Goal: Task Accomplishment & Management: Manage account settings

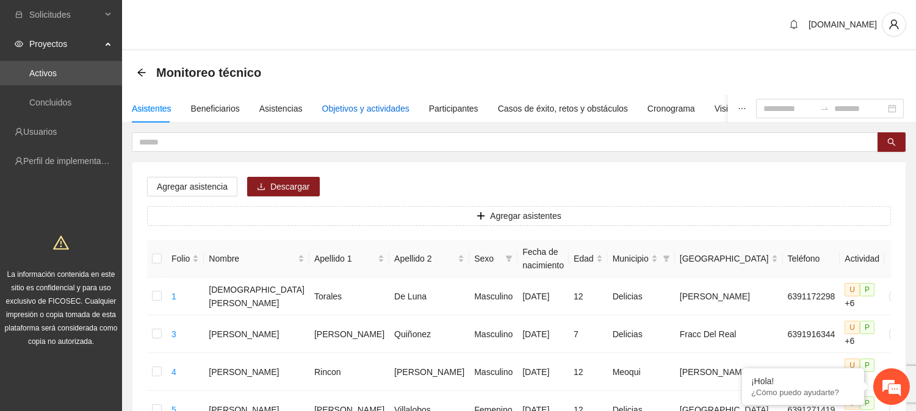
click at [349, 106] on div "Objetivos y actividades" at bounding box center [365, 108] width 87 height 13
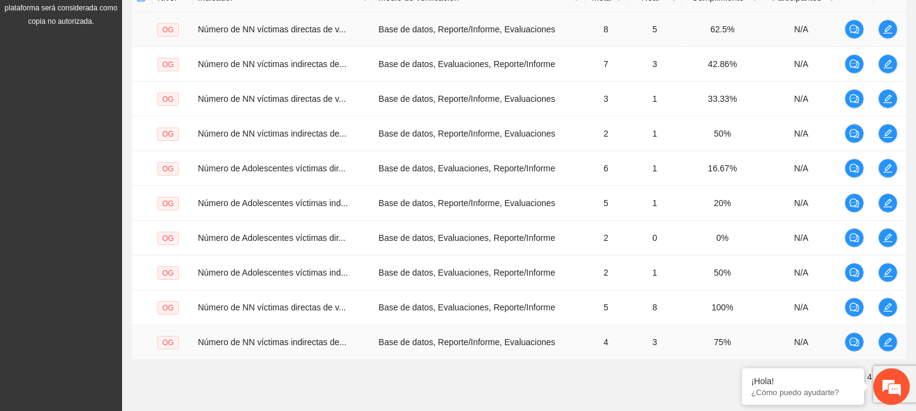
scroll to position [386, 0]
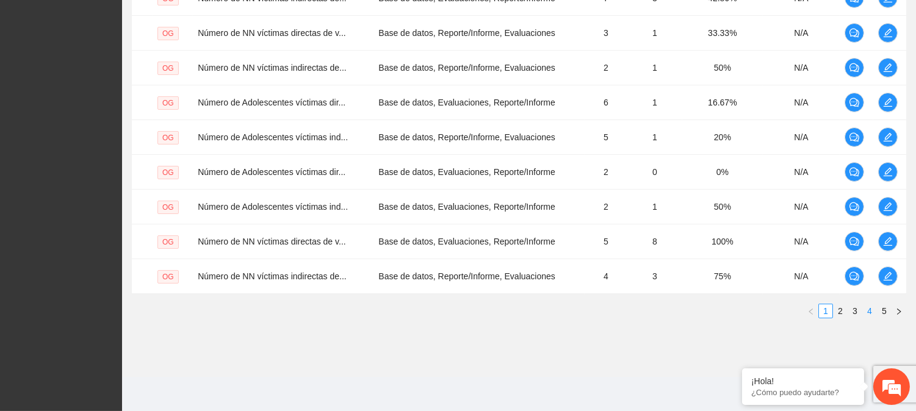
click at [867, 311] on link "4" at bounding box center [869, 311] width 13 height 13
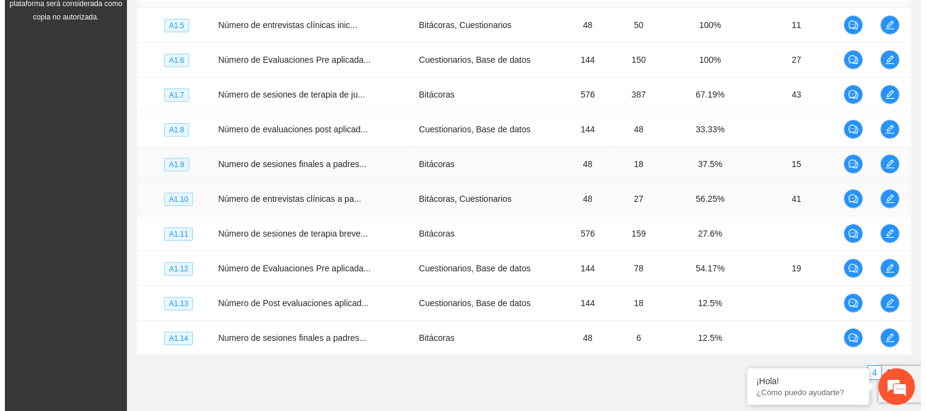
scroll to position [319, 0]
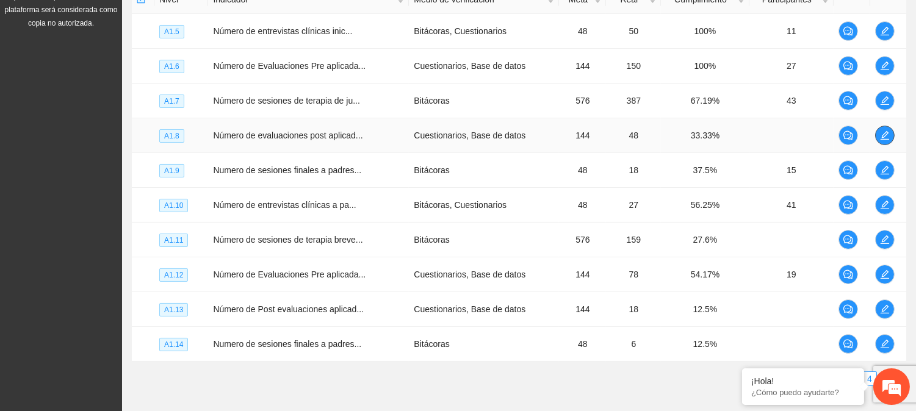
click at [885, 135] on icon "edit" at bounding box center [884, 135] width 9 height 9
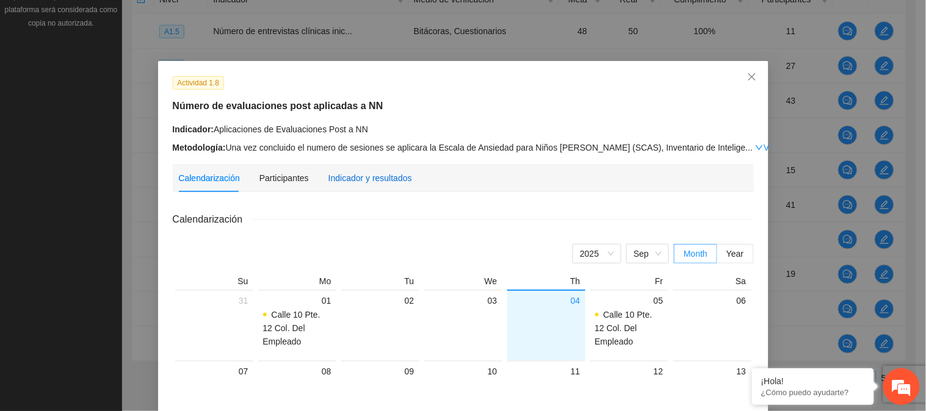
click at [376, 178] on div "Indicador y resultados" at bounding box center [370, 178] width 84 height 13
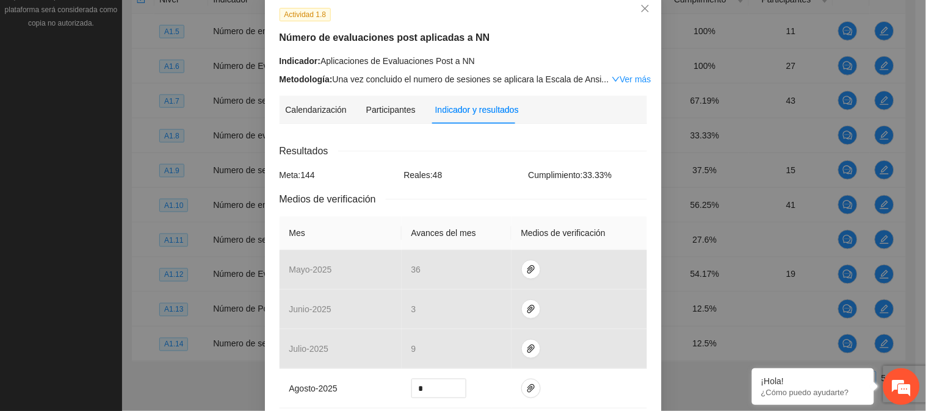
scroll to position [136, 0]
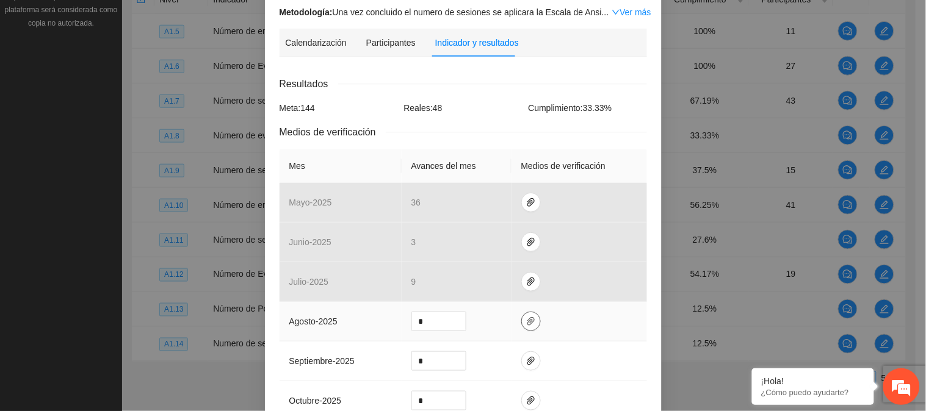
click at [527, 322] on icon "paper-clip" at bounding box center [530, 321] width 7 height 9
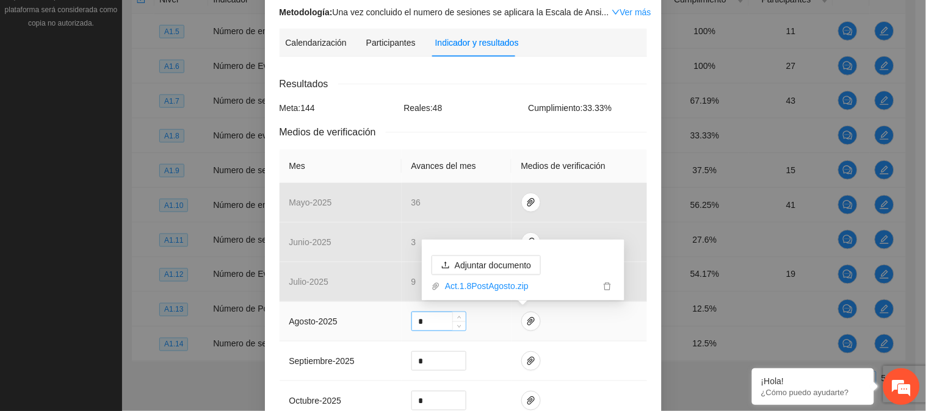
click at [429, 320] on input "*" at bounding box center [439, 322] width 54 height 18
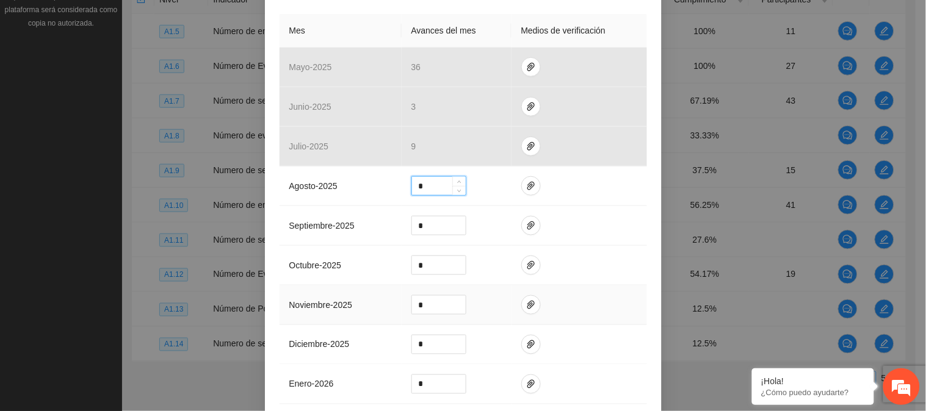
scroll to position [383, 0]
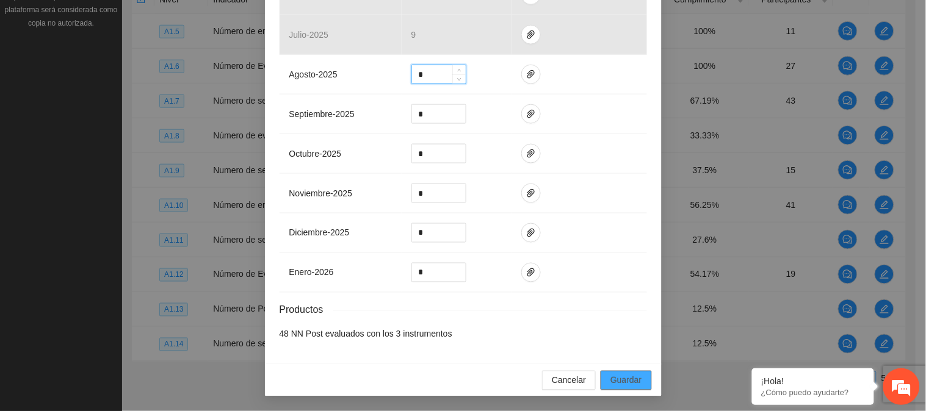
type input "*"
click at [631, 385] on span "Guardar" at bounding box center [625, 380] width 31 height 13
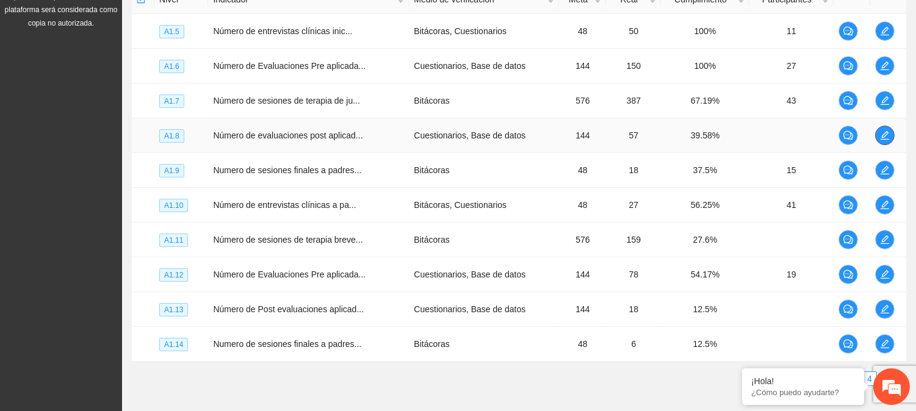
click at [876, 132] on span "edit" at bounding box center [885, 136] width 18 height 10
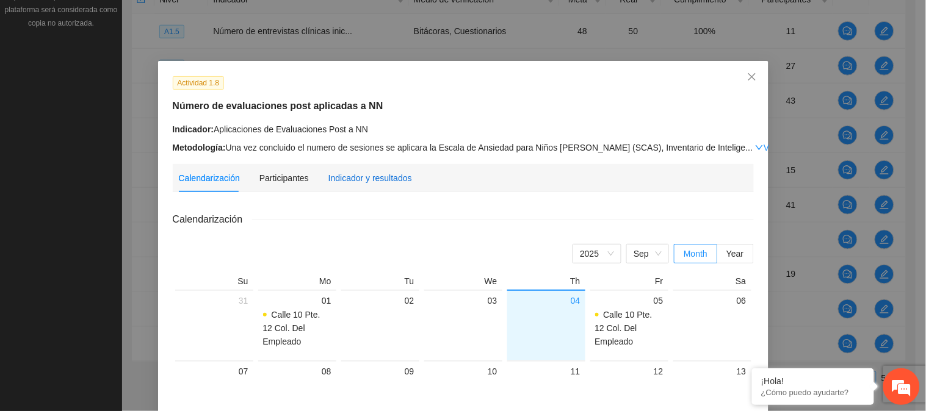
click at [339, 183] on div "Indicador y resultados" at bounding box center [370, 178] width 84 height 13
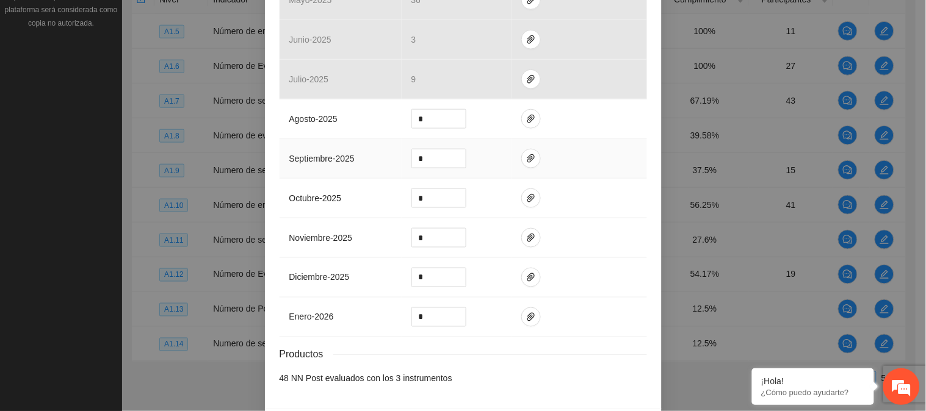
scroll to position [339, 0]
click at [528, 116] on icon "paper-clip" at bounding box center [531, 119] width 10 height 10
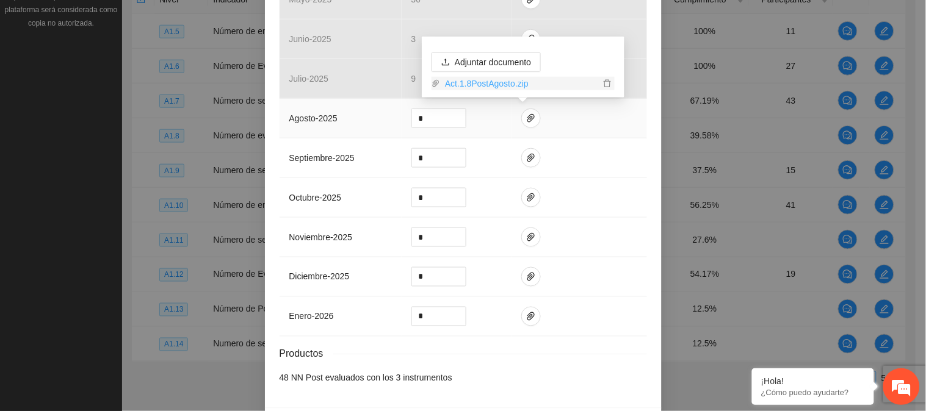
click at [501, 83] on link "Act.1.8PostAgosto.zip" at bounding box center [520, 83] width 160 height 13
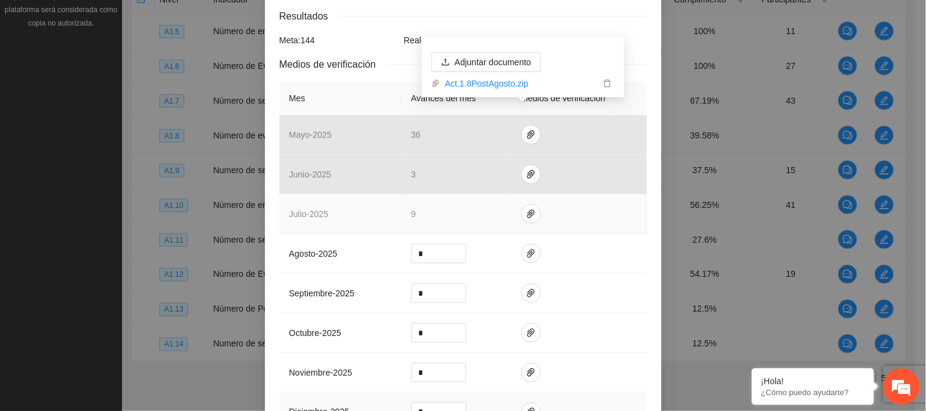
scroll to position [383, 0]
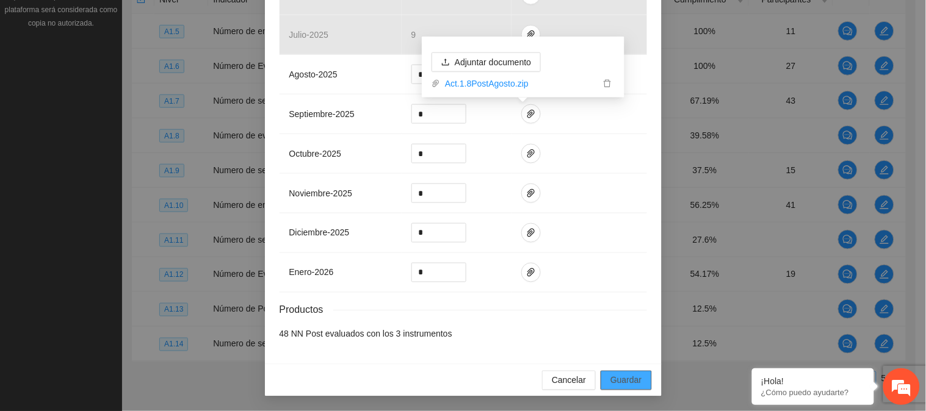
click at [618, 386] on span "Guardar" at bounding box center [625, 380] width 31 height 13
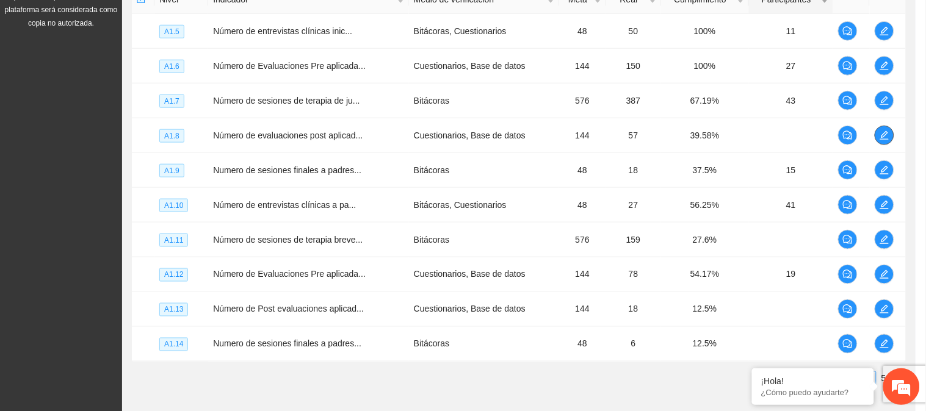
scroll to position [0, 0]
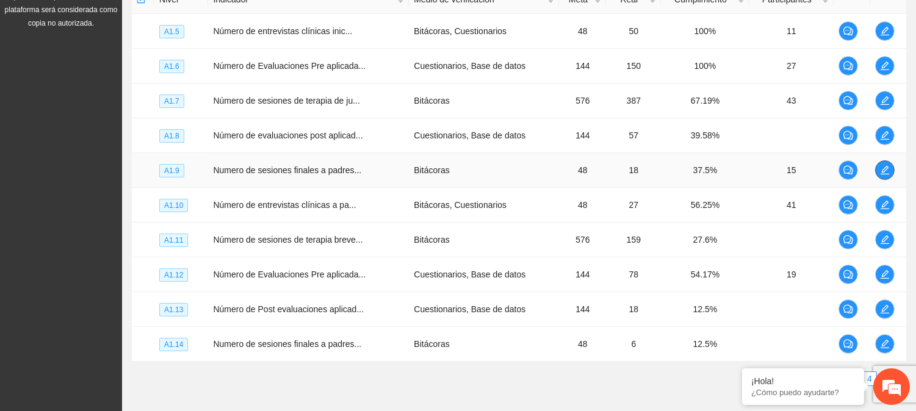
click at [882, 167] on icon "edit" at bounding box center [885, 170] width 10 height 10
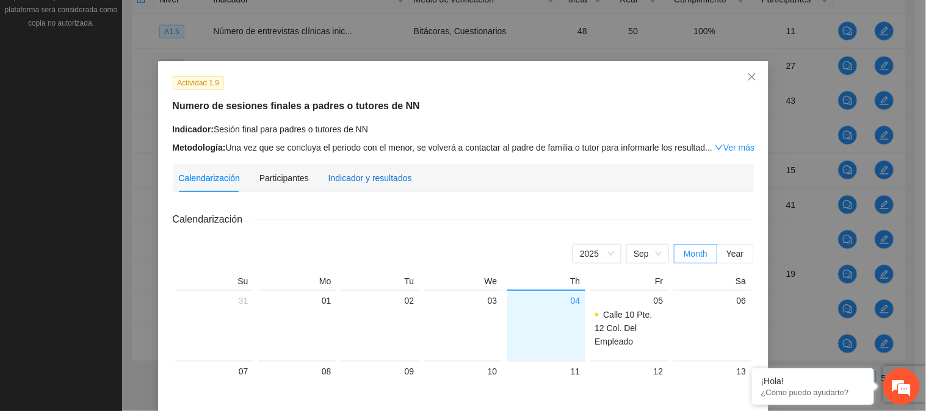
click at [386, 179] on div "Indicador y resultados" at bounding box center [370, 178] width 84 height 13
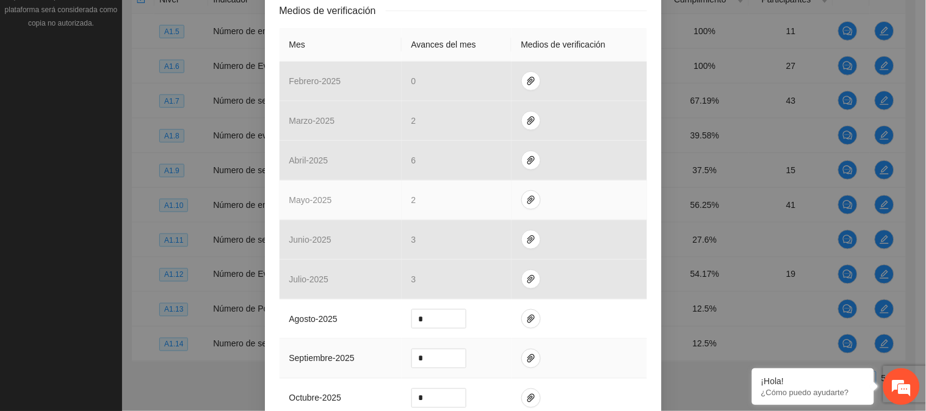
scroll to position [339, 0]
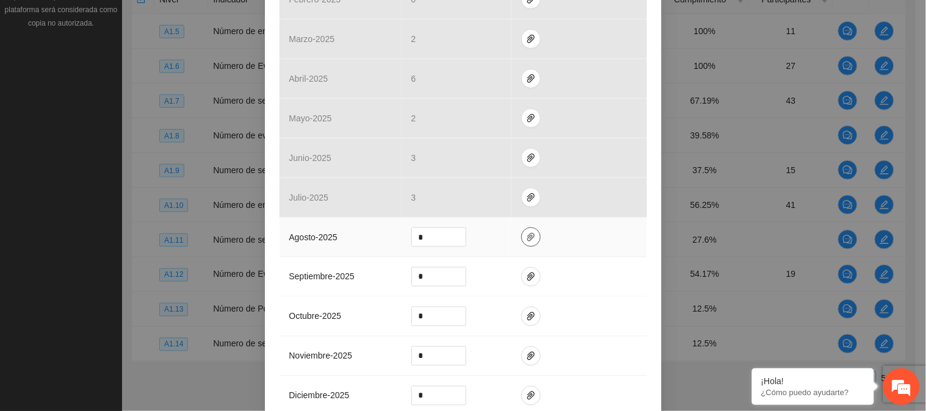
click at [527, 236] on icon "paper-clip" at bounding box center [530, 237] width 7 height 9
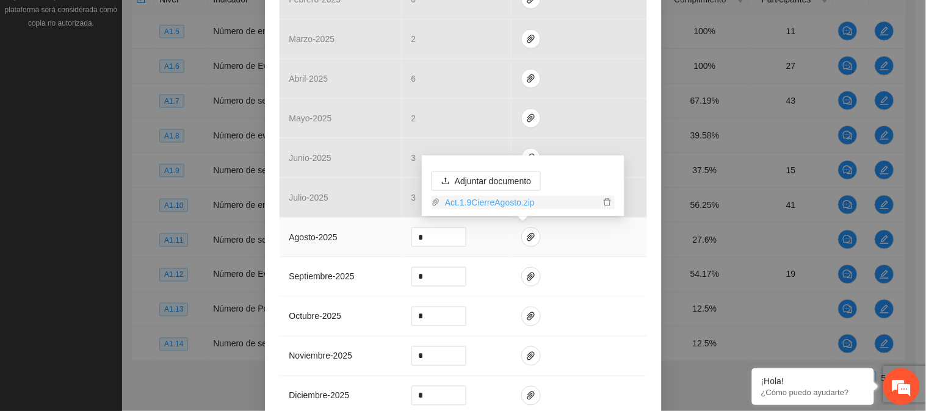
click at [518, 200] on link "Act.1.9CierreAgosto.zip" at bounding box center [520, 202] width 160 height 13
click at [660, 255] on div "Actividad 1.9 Numero de sesiones finales a padres o tutores de NN Indicador: Se…" at bounding box center [463, 205] width 926 height 411
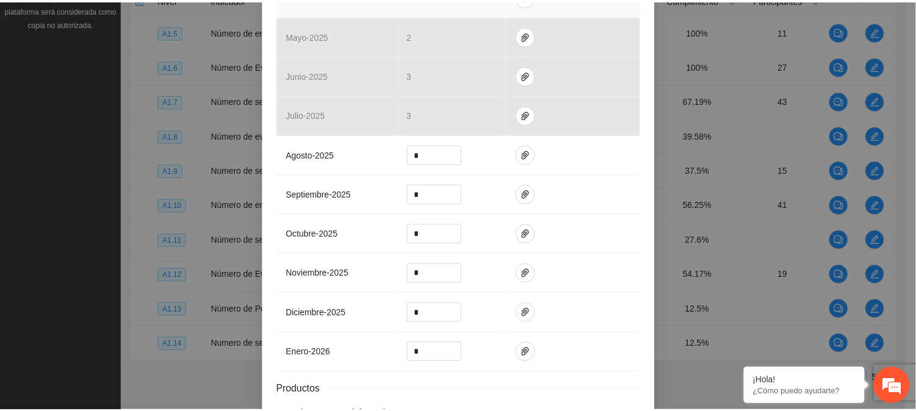
scroll to position [503, 0]
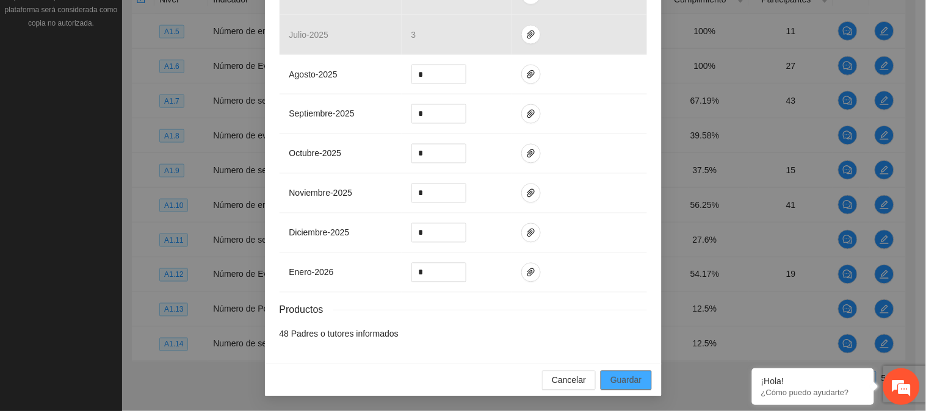
click at [618, 385] on span "Guardar" at bounding box center [625, 380] width 31 height 13
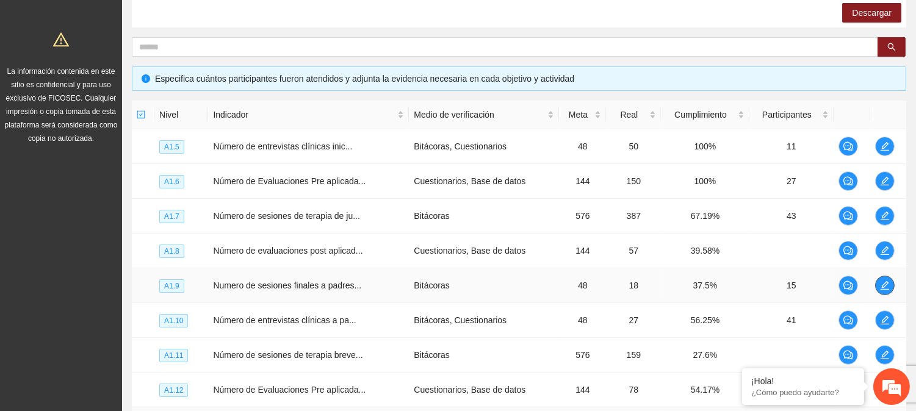
scroll to position [386, 0]
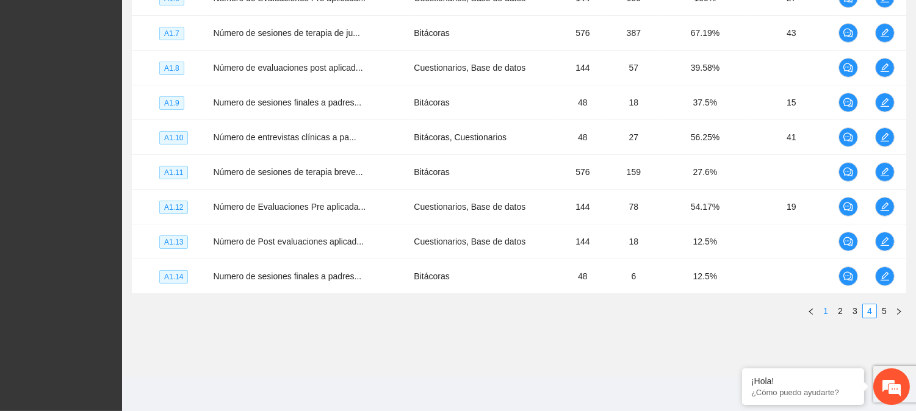
click at [824, 308] on link "1" at bounding box center [825, 311] width 13 height 13
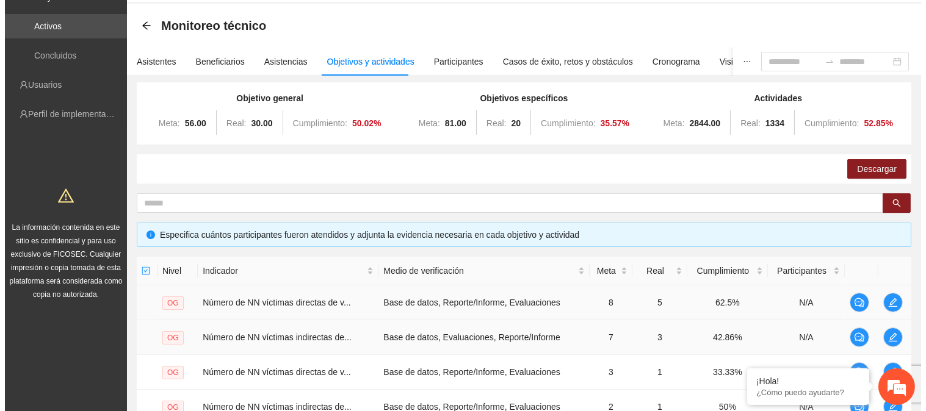
scroll to position [183, 0]
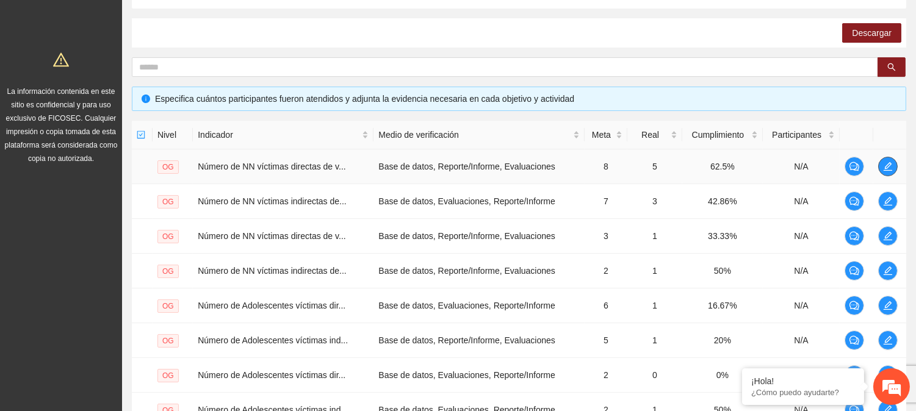
click at [886, 165] on icon "edit" at bounding box center [888, 167] width 10 height 10
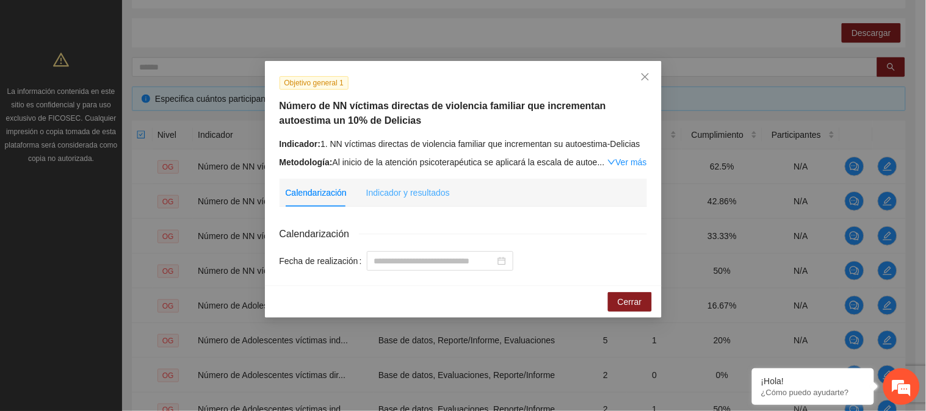
click at [428, 185] on div "Indicador y resultados" at bounding box center [408, 193] width 84 height 28
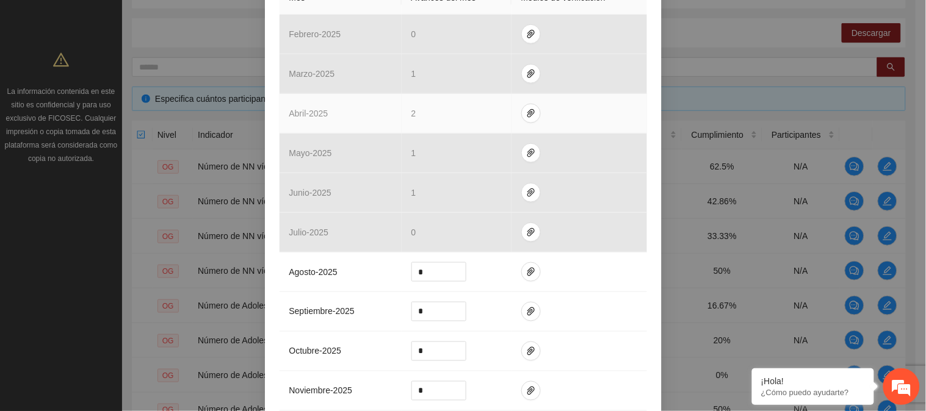
scroll to position [339, 0]
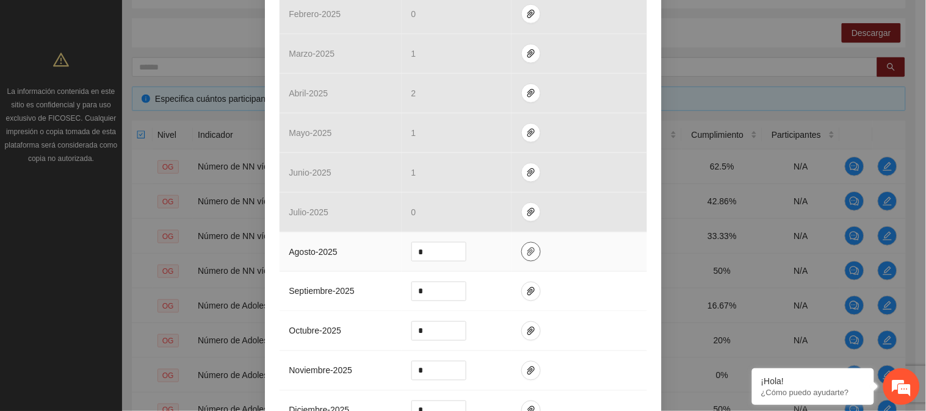
click at [527, 253] on icon "paper-clip" at bounding box center [530, 252] width 7 height 9
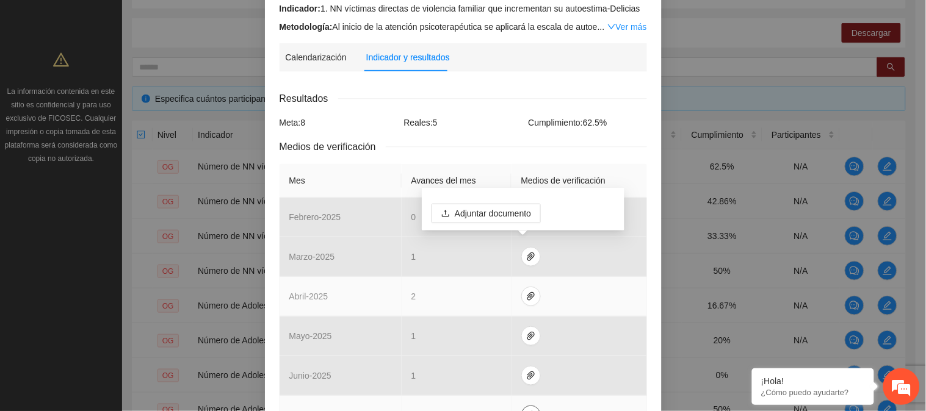
scroll to position [68, 0]
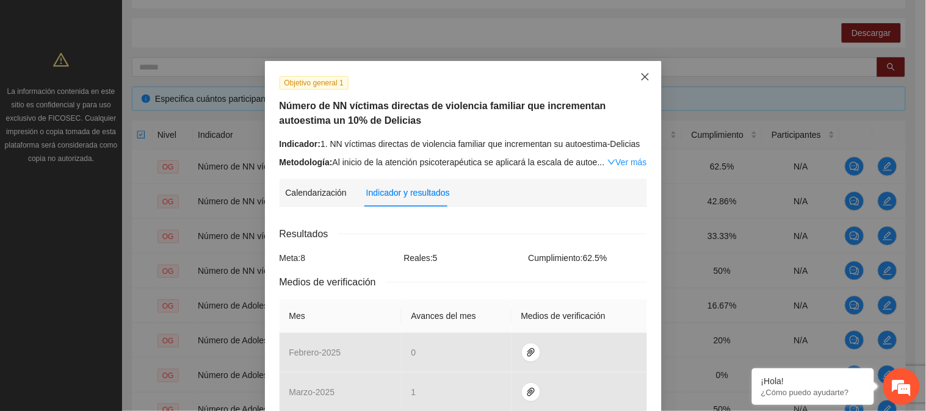
click at [638, 65] on span "Close" at bounding box center [645, 77] width 33 height 33
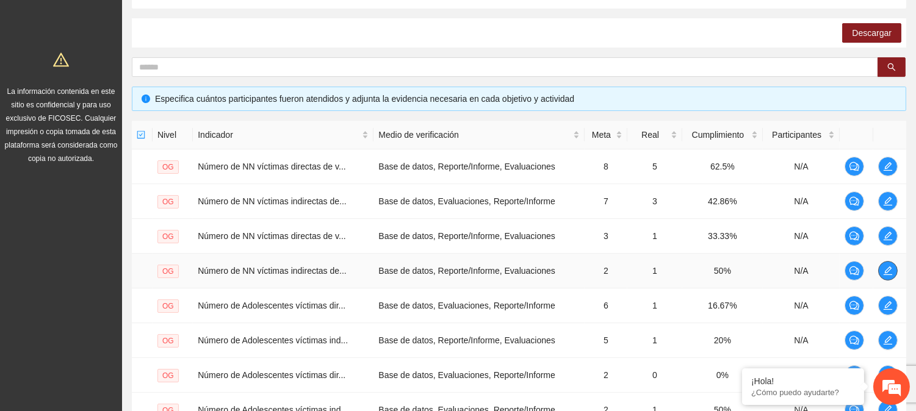
click at [880, 273] on span "edit" at bounding box center [888, 271] width 18 height 10
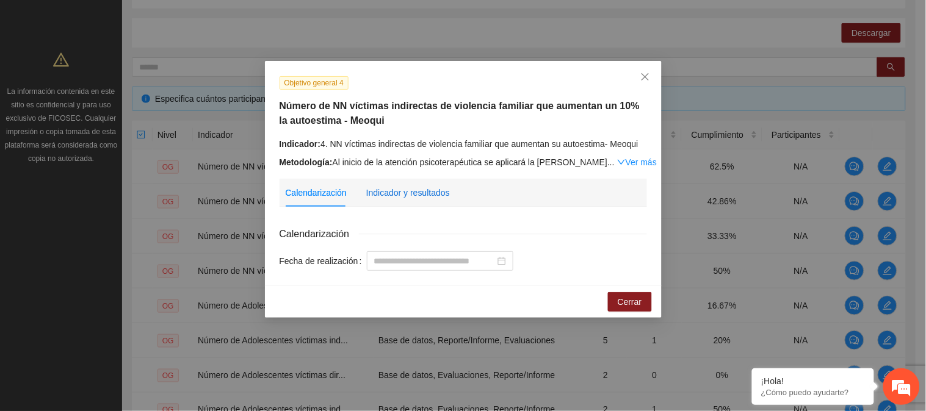
click at [407, 194] on div "Indicador y resultados" at bounding box center [408, 192] width 84 height 13
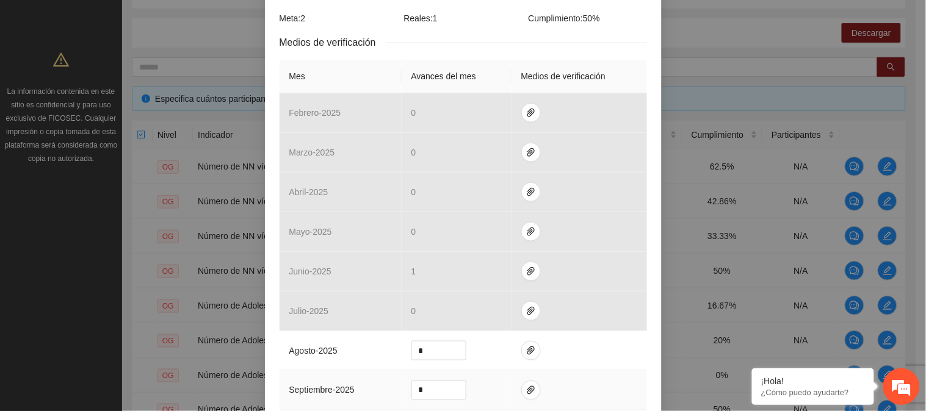
scroll to position [271, 0]
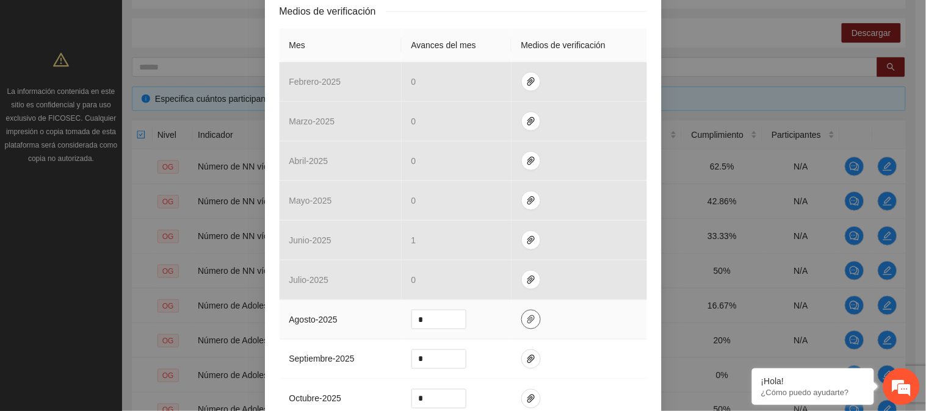
click at [521, 330] on button "button" at bounding box center [531, 320] width 20 height 20
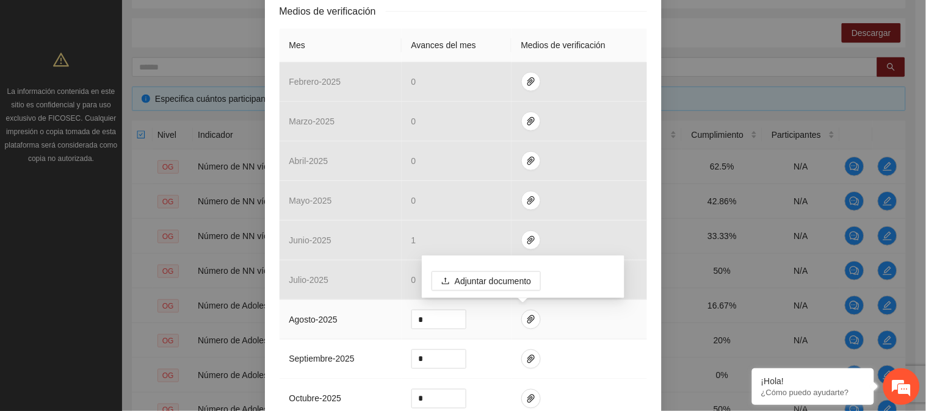
click at [606, 330] on td at bounding box center [580, 320] width 136 height 40
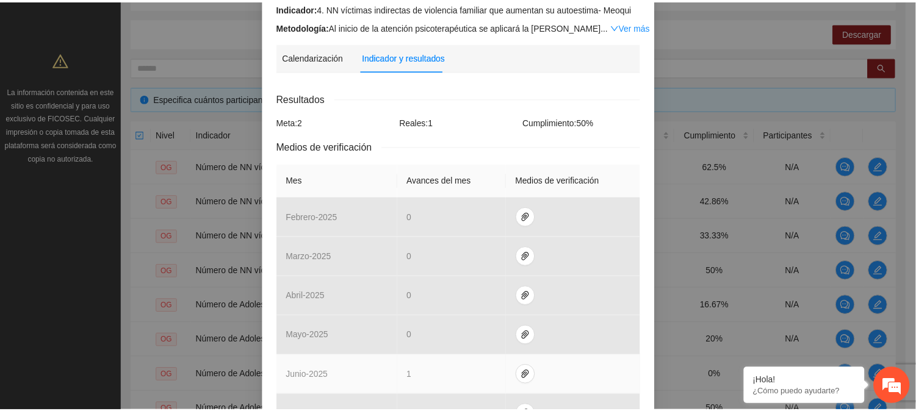
scroll to position [0, 0]
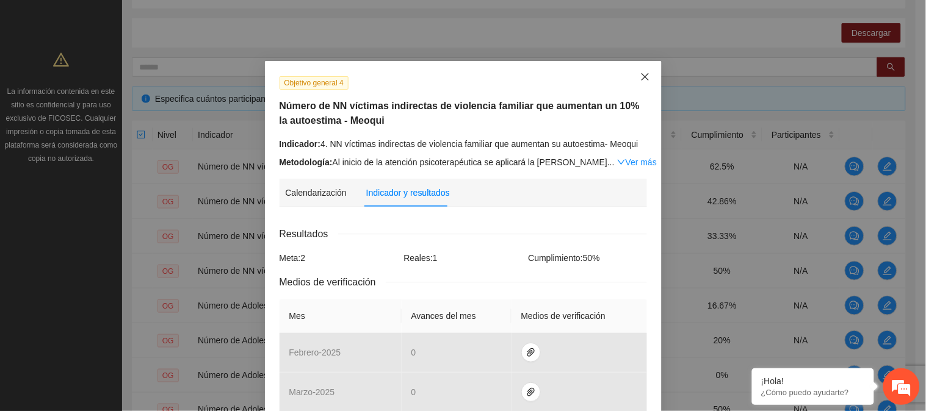
click at [640, 73] on icon "close" at bounding box center [645, 77] width 10 height 10
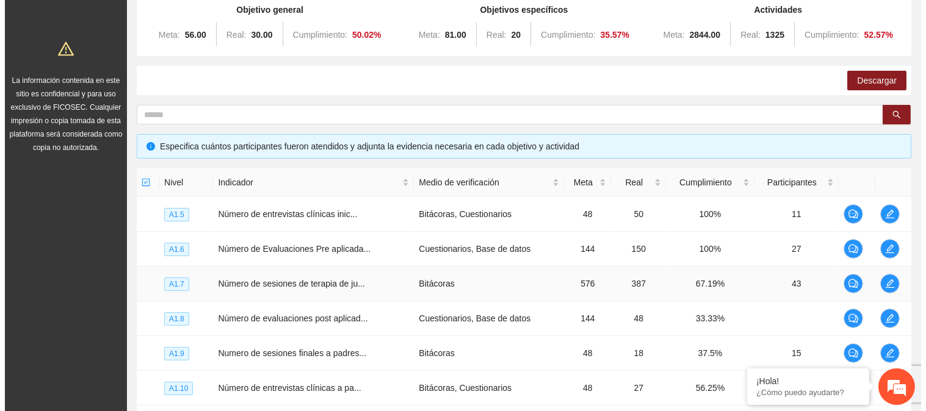
scroll to position [203, 0]
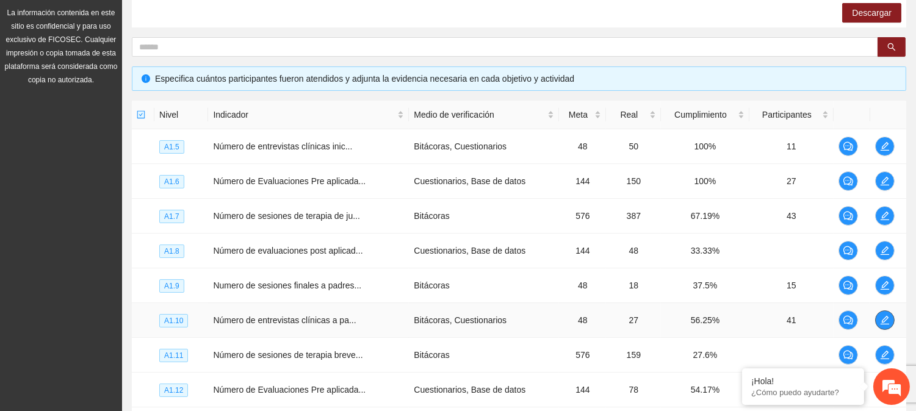
click at [883, 316] on icon "edit" at bounding box center [885, 321] width 10 height 10
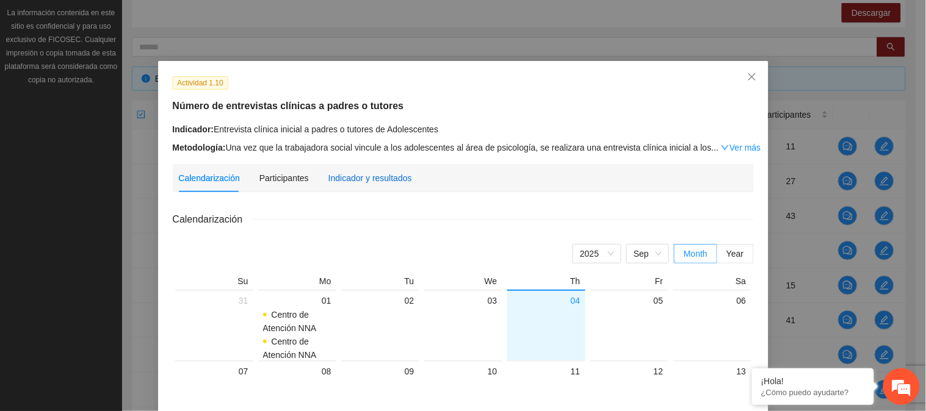
click at [368, 178] on div "Indicador y resultados" at bounding box center [370, 178] width 84 height 13
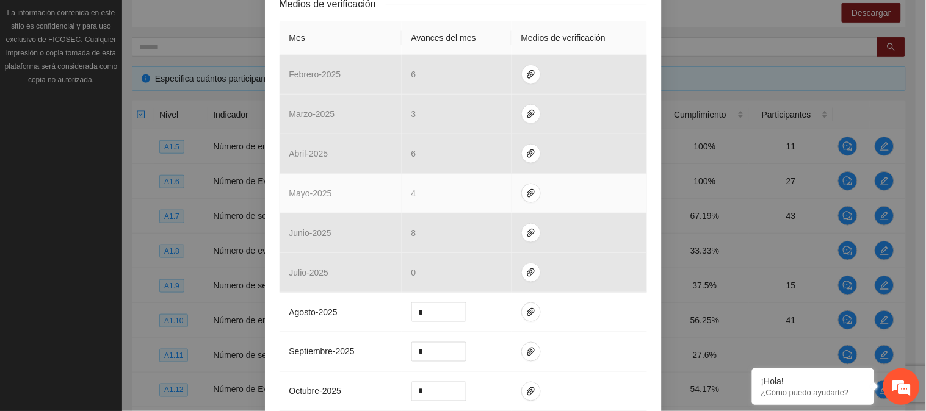
scroll to position [271, 0]
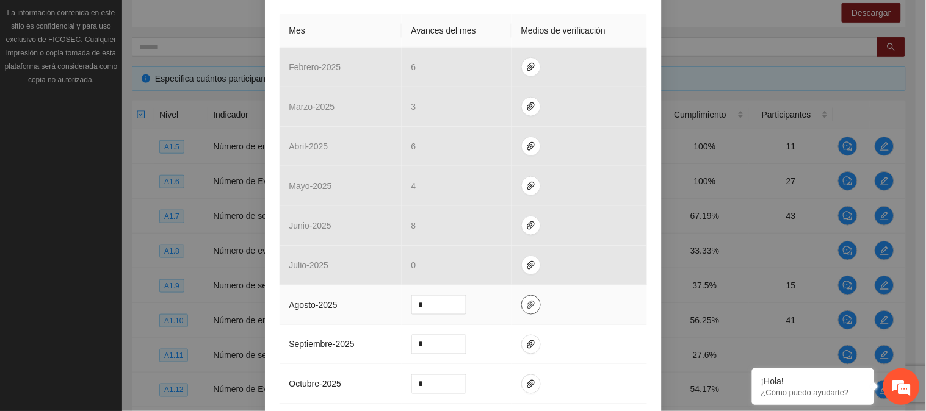
click at [527, 304] on icon "paper-clip" at bounding box center [530, 305] width 7 height 9
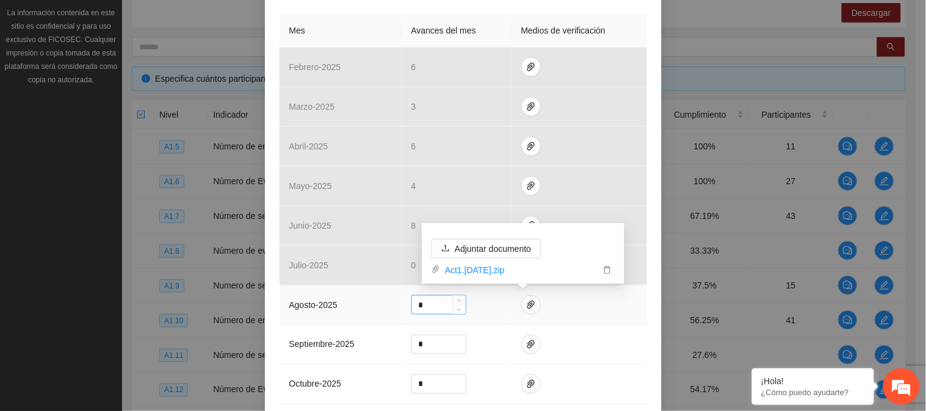
click at [426, 310] on input "*" at bounding box center [439, 305] width 54 height 18
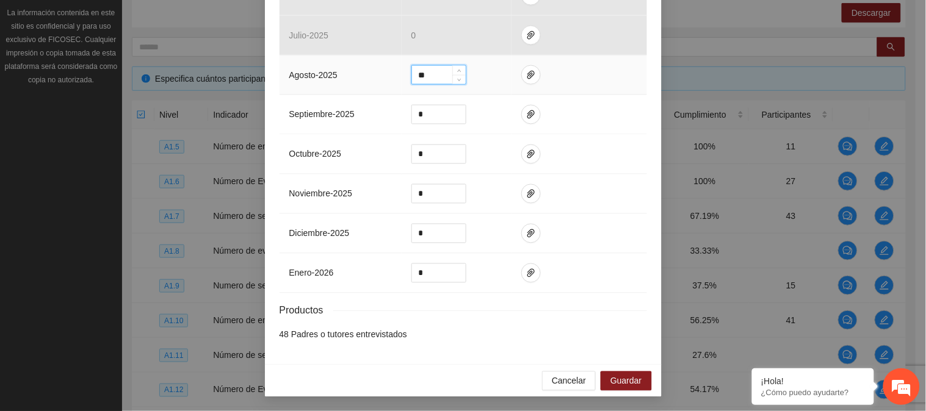
scroll to position [503, 0]
type input "**"
click at [617, 371] on button "Guardar" at bounding box center [626, 381] width 51 height 20
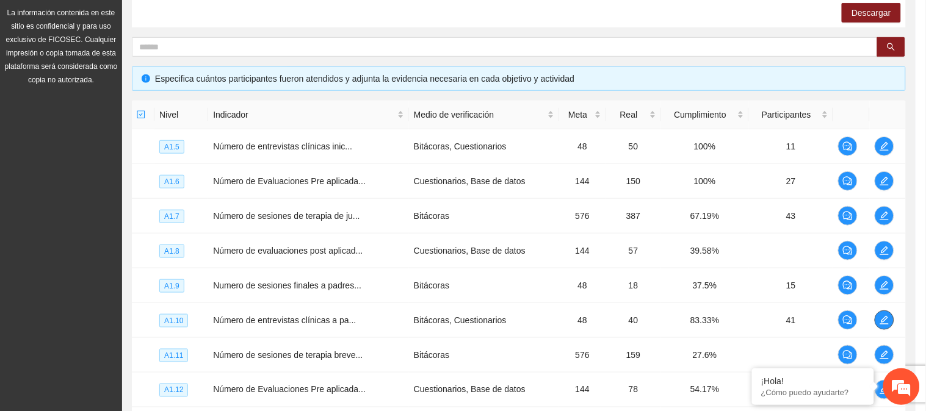
scroll to position [0, 0]
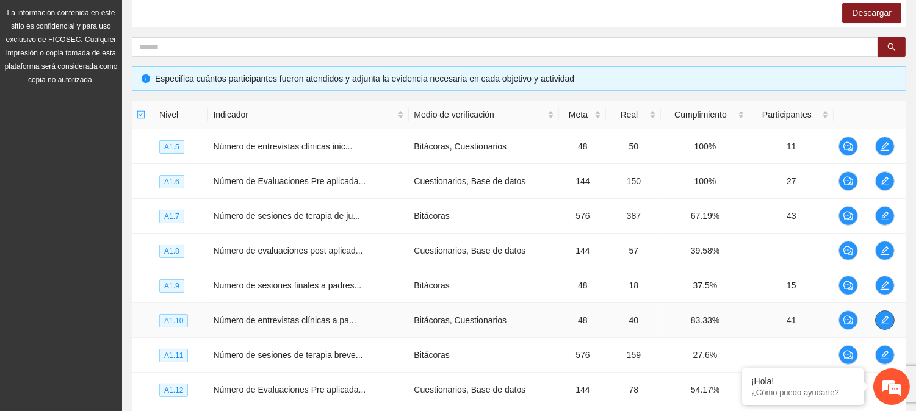
click at [886, 319] on icon "edit" at bounding box center [884, 320] width 9 height 9
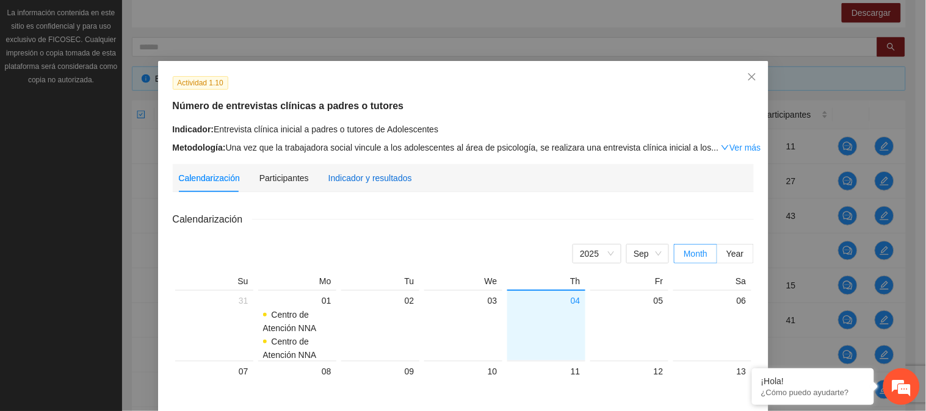
click at [341, 181] on div "Indicador y resultados" at bounding box center [370, 178] width 84 height 13
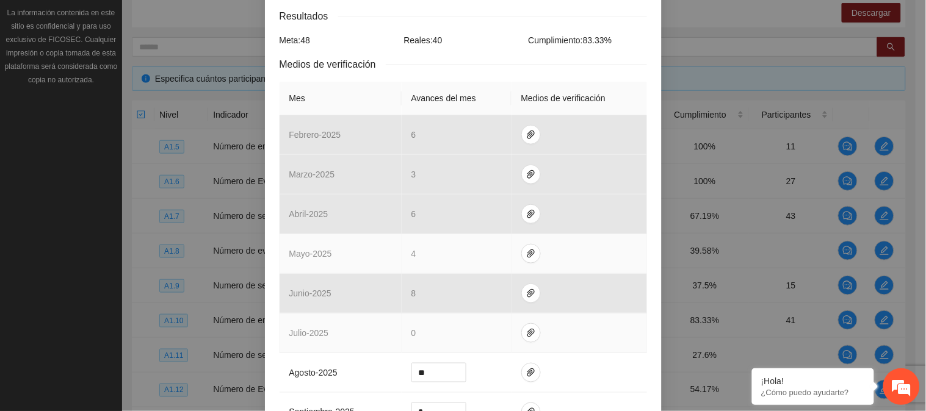
scroll to position [407, 0]
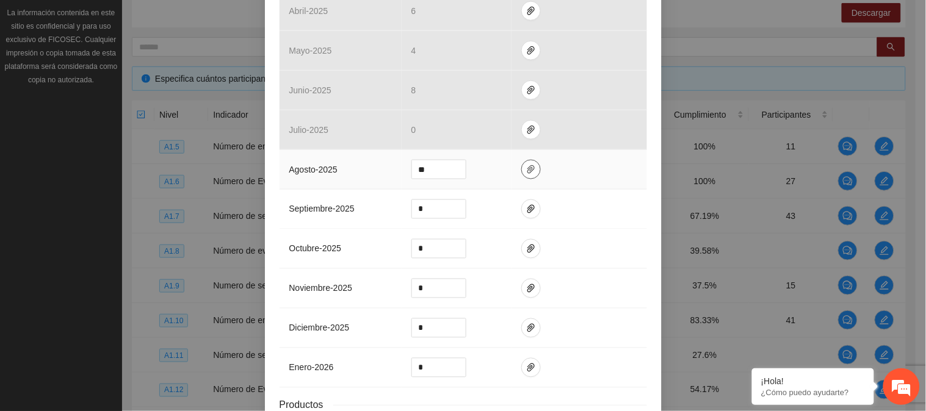
click at [521, 175] on button "button" at bounding box center [531, 170] width 20 height 20
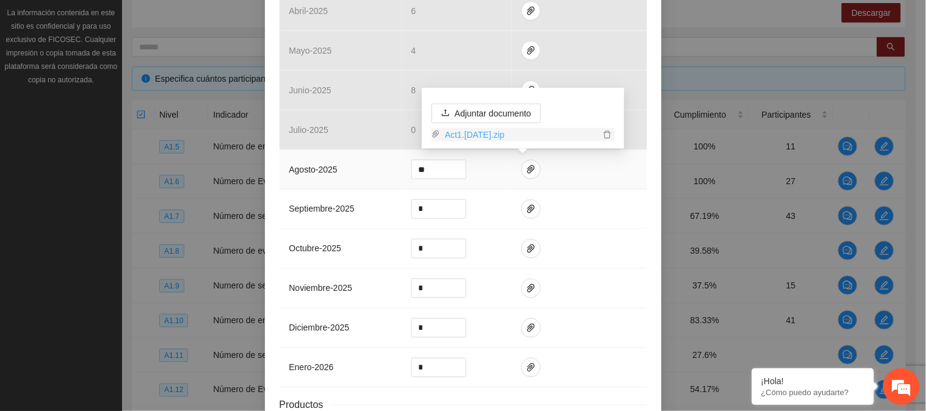
click at [508, 129] on link "Act1.10Agosto2025.zip" at bounding box center [520, 134] width 160 height 13
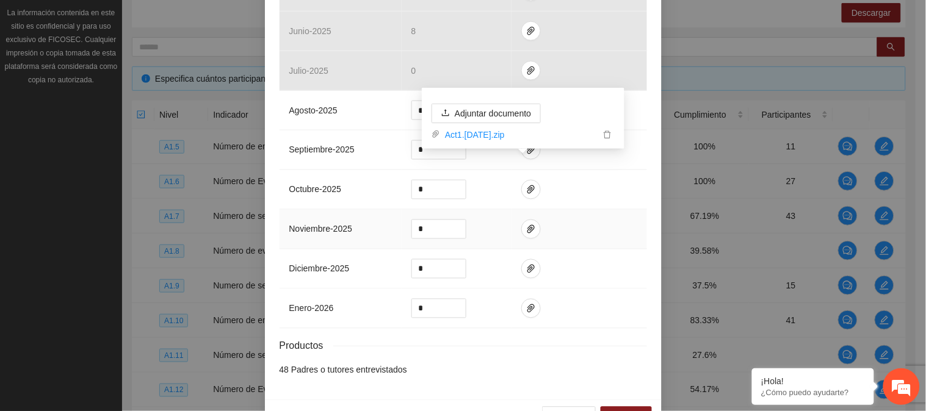
scroll to position [503, 0]
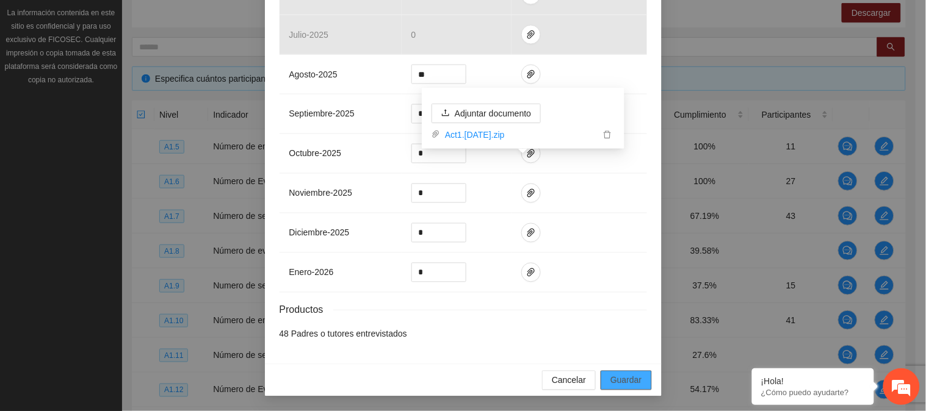
click at [627, 377] on span "Guardar" at bounding box center [625, 380] width 31 height 13
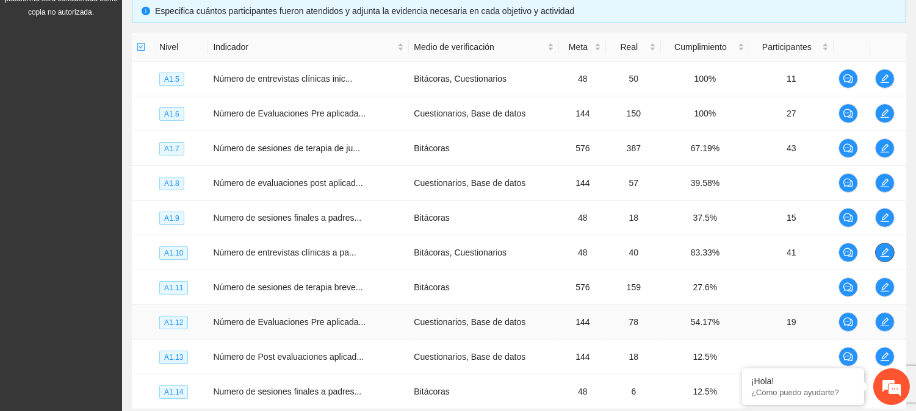
scroll to position [339, 0]
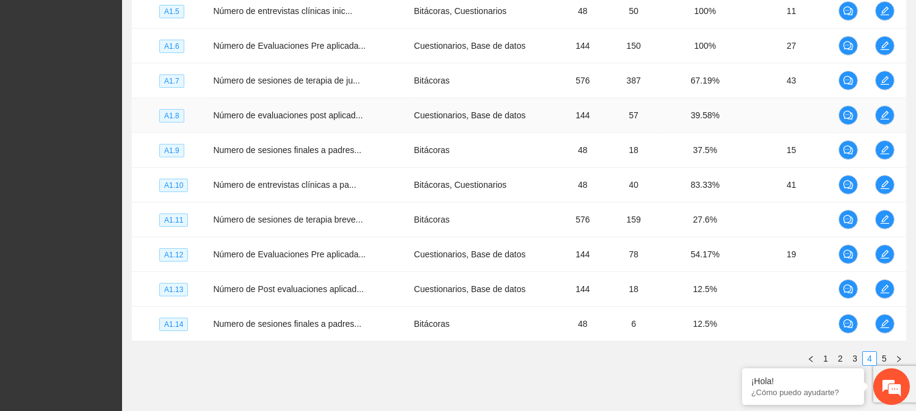
click at [589, 118] on td "144" at bounding box center [582, 115] width 47 height 35
